Goal: Complete application form

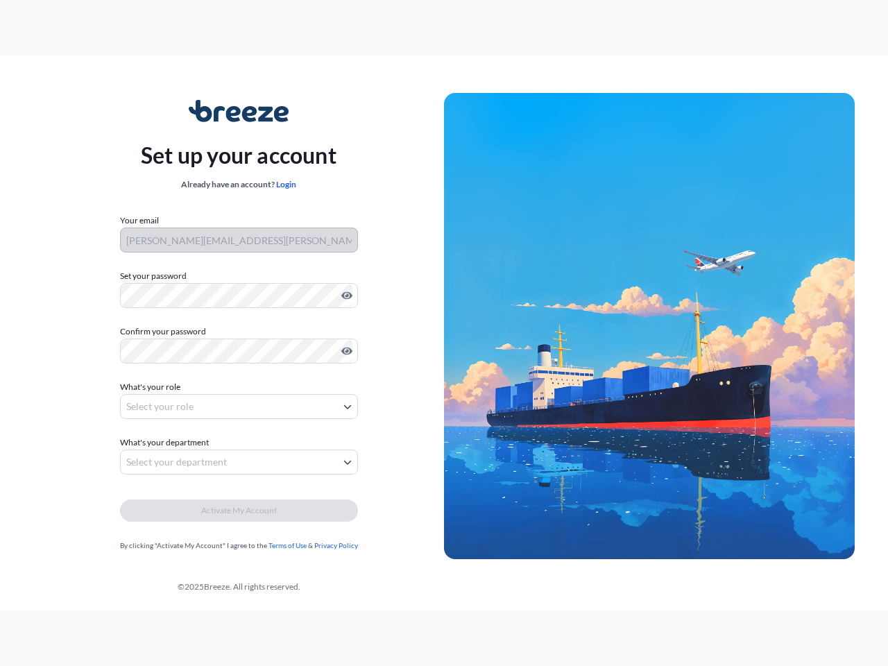
click at [444, 333] on img at bounding box center [649, 326] width 411 height 467
click at [344, 296] on icon "Show password" at bounding box center [346, 296] width 11 height 8
click at [344, 351] on icon "Show password" at bounding box center [346, 352] width 11 height 8
click at [152, 387] on span "What's your role" at bounding box center [150, 387] width 60 height 14
click at [239, 406] on button "Select your role" at bounding box center [239, 406] width 238 height 25
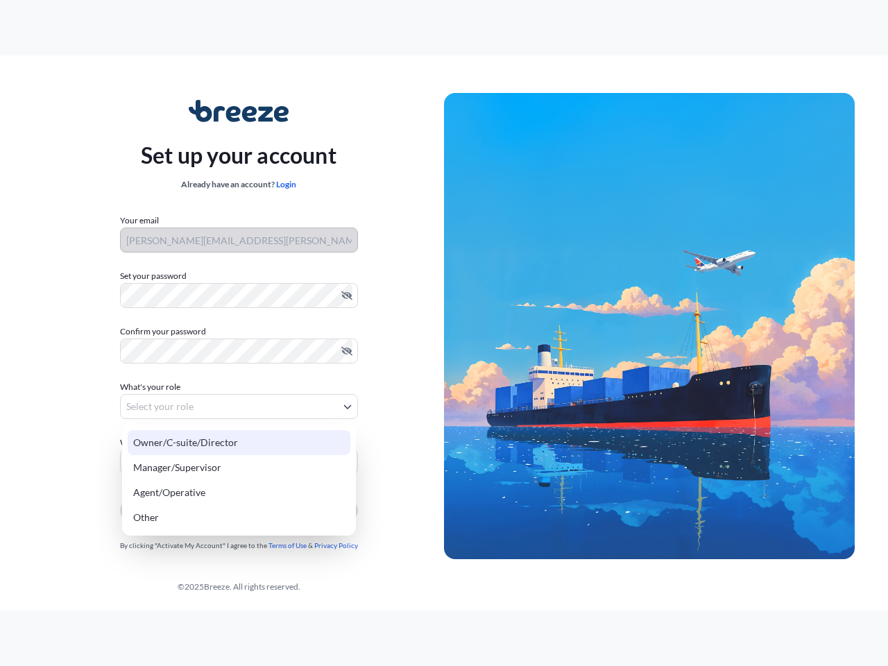
click at [166, 443] on div "Owner/C-suite/Director" at bounding box center [239, 442] width 223 height 25
select select "owner/c-suite/director"
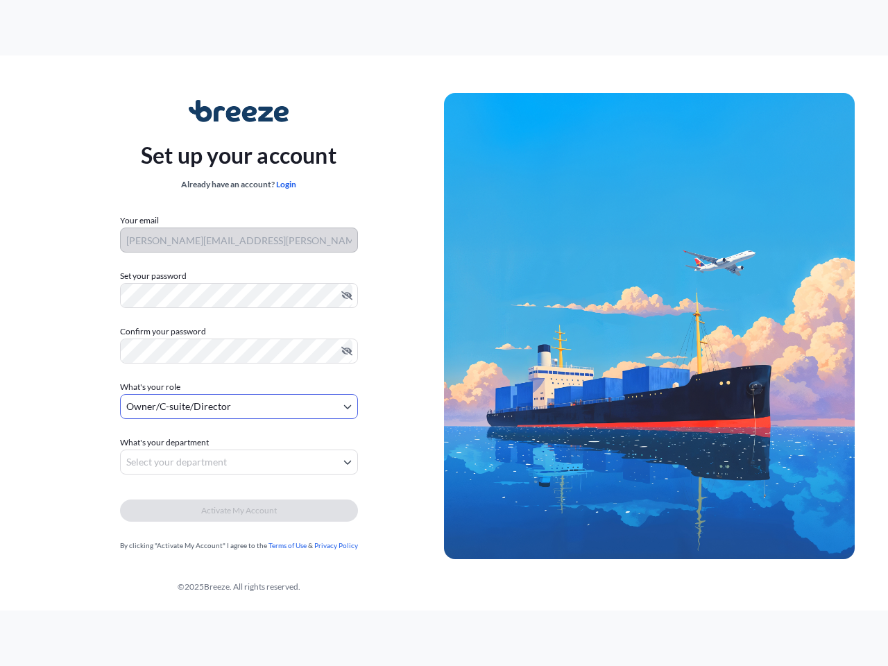
click at [239, 462] on button "Select your department" at bounding box center [239, 461] width 238 height 25
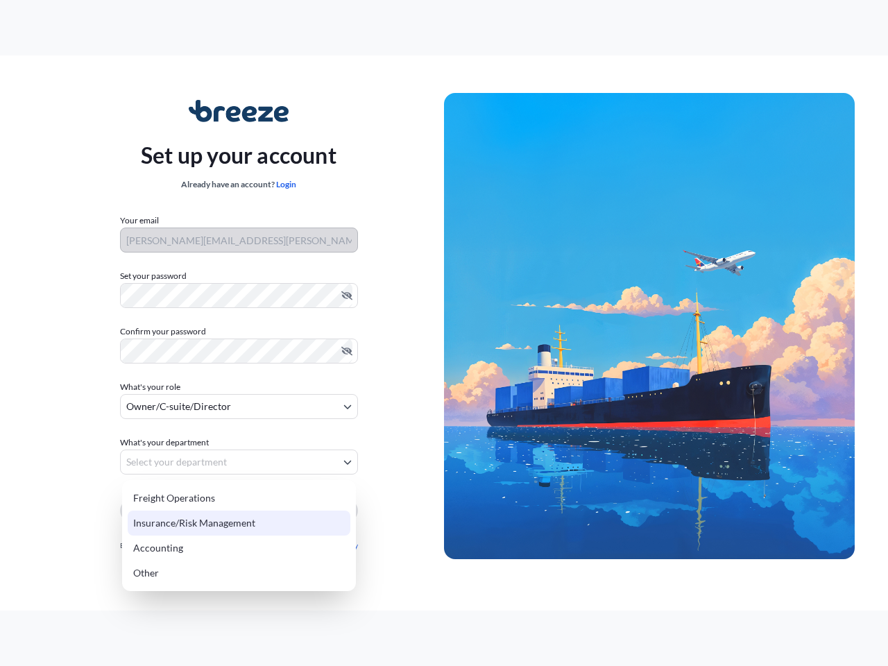
click at [239, 511] on div "Insurance/Risk Management" at bounding box center [239, 523] width 223 height 25
select select "insurance/risk management"
